Goal: Task Accomplishment & Management: Use online tool/utility

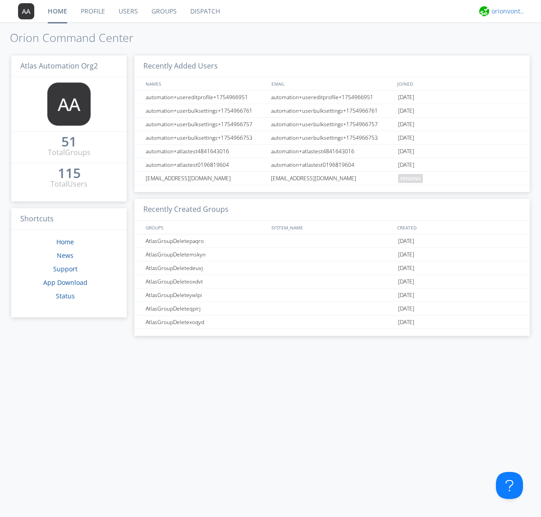
click at [506, 11] on div "orionvontas+atlas+automation+org2" at bounding box center [509, 11] width 34 height 9
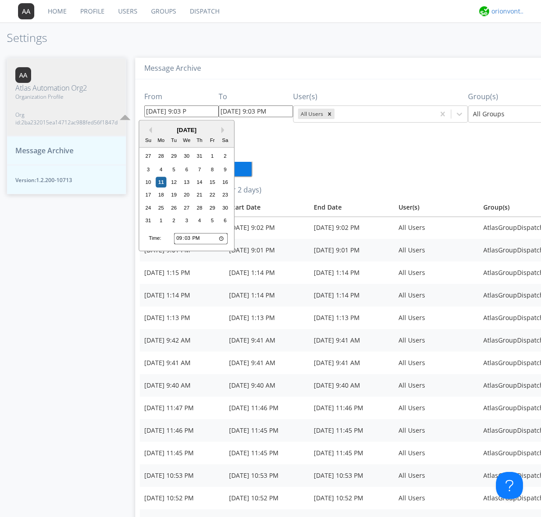
type input "[DATE] 9:03 PM"
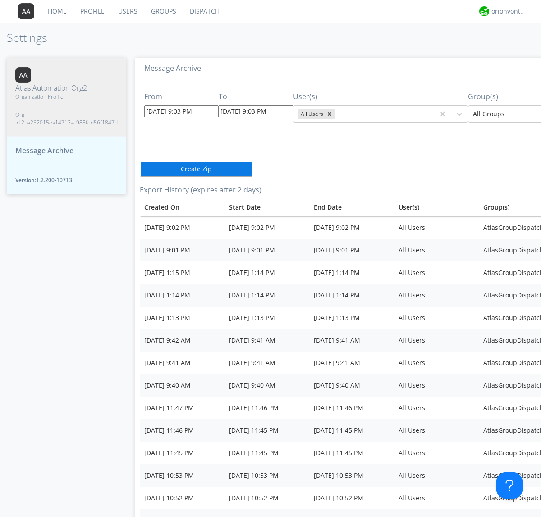
click at [328, 114] on icon "Remove All Users" at bounding box center [329, 113] width 3 height 3
click at [336, 114] on input "text" at bounding box center [337, 114] width 2 height 9
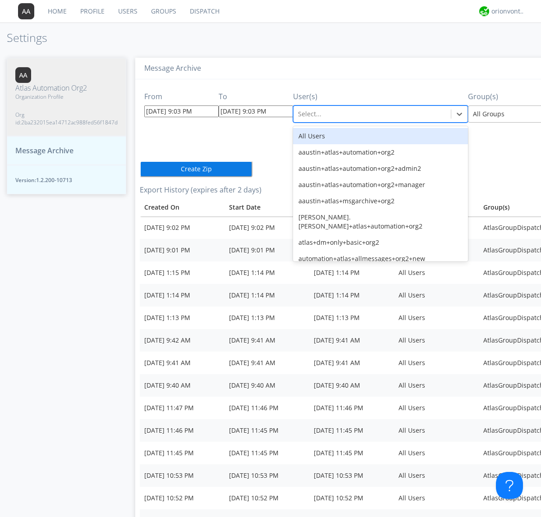
click at [494, 114] on div at bounding box center [539, 114] width 132 height 11
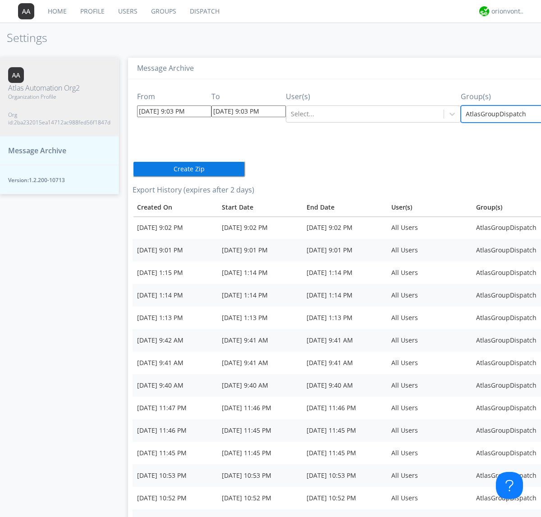
click at [133, 161] on button "Create Zip" at bounding box center [189, 169] width 113 height 16
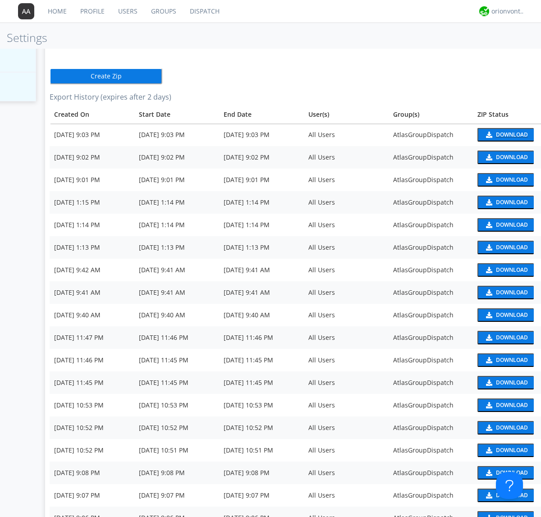
click at [496, 135] on div "Download" at bounding box center [512, 134] width 32 height 5
